Goal: Task Accomplishment & Management: Complete application form

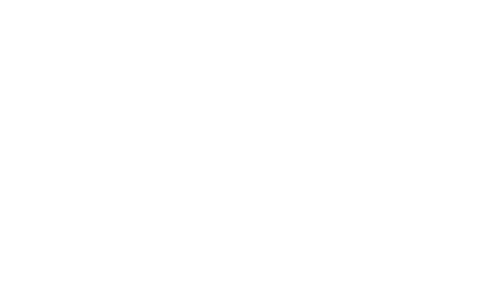
click at [136, 227] on div "First Name Last Name Business Email Invalid Email Address Phone Number Afghanis…" at bounding box center [248, 216] width 295 height 205
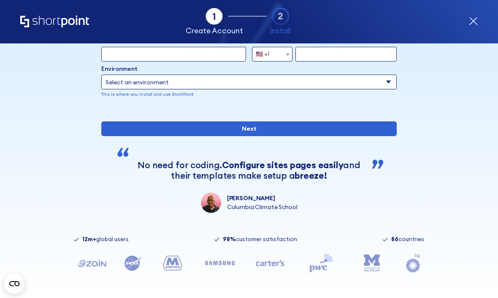
scroll to position [111, 0]
click at [391, 133] on input "Next" at bounding box center [248, 129] width 295 height 15
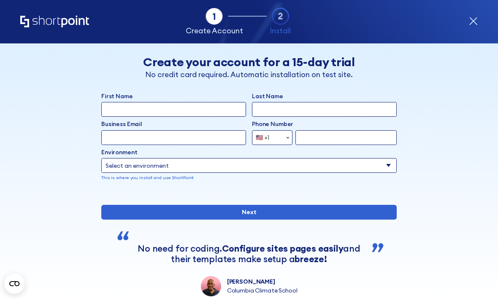
click at [443, 97] on div "Back Back Create your account for a 15-day trial No credit card required. Autom…" at bounding box center [249, 169] width 436 height 253
click at [395, 220] on input "Next" at bounding box center [248, 212] width 295 height 15
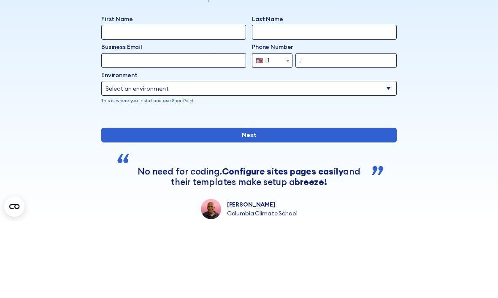
type input ","
type input "0710"
click at [249, 205] on input "Next" at bounding box center [248, 212] width 295 height 15
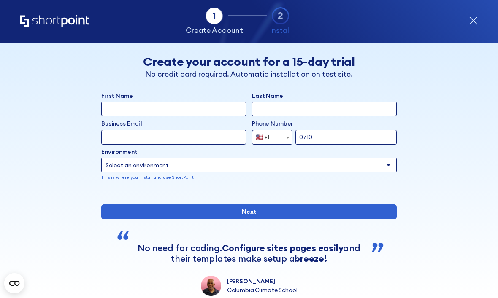
click at [370, 191] on div "First Name Last Name Business Email Invalid Email Address Phone Number Afghanis…" at bounding box center [248, 142] width 295 height 101
click at [350, 220] on input "Next" at bounding box center [248, 212] width 295 height 15
click at [472, 21] on icon "form" at bounding box center [473, 21] width 9 height 9
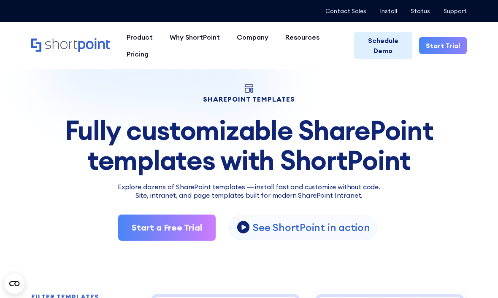
click at [145, 222] on link "Start a Free Trial" at bounding box center [166, 228] width 97 height 26
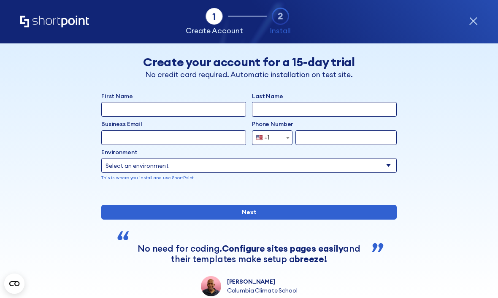
click at [382, 220] on input "Next" at bounding box center [248, 212] width 295 height 15
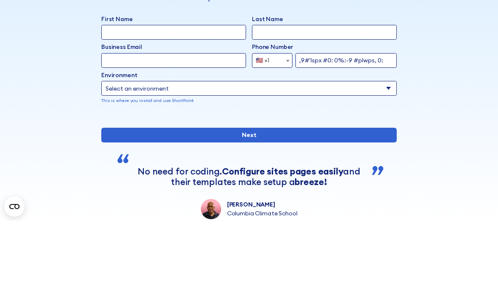
type input ",9#'lspx #0: 0%:-9 #plwps, 0:"
click at [249, 205] on input "Next" at bounding box center [248, 212] width 295 height 15
